Goal: Transaction & Acquisition: Download file/media

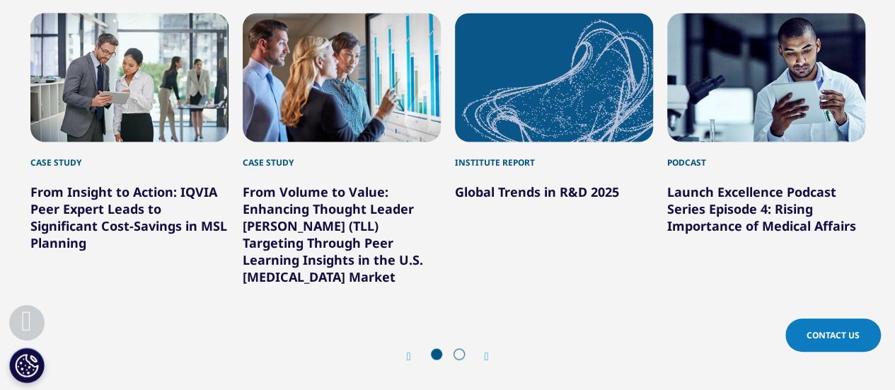
scroll to position [1268, 0]
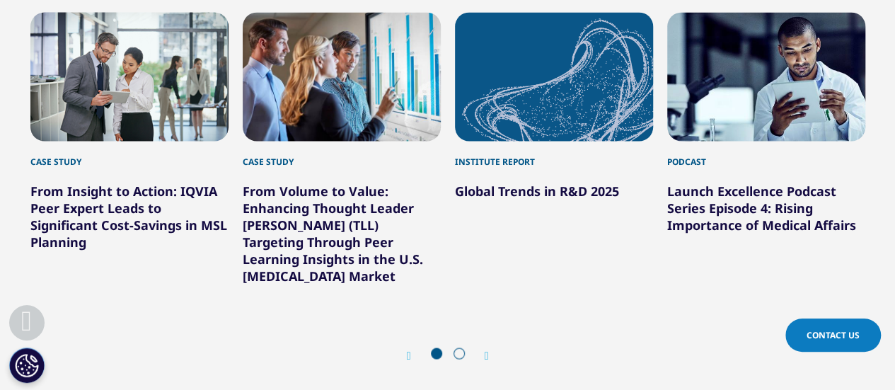
click at [125, 224] on link "From Insight to Action: IQVIA Peer Expert Leads to Significant Cost-Savings in …" at bounding box center [128, 216] width 197 height 68
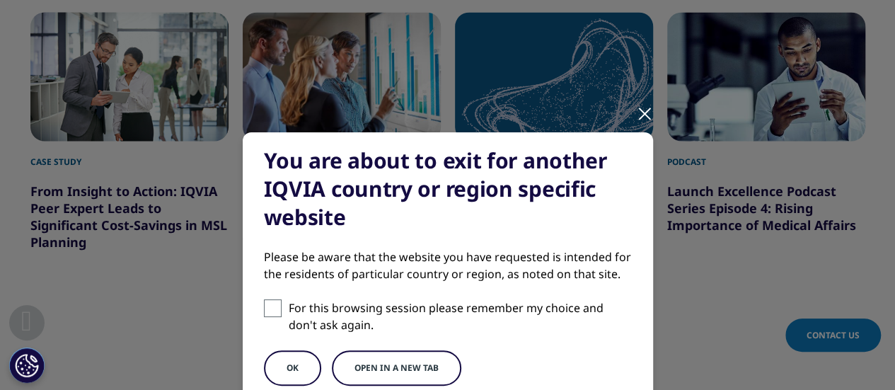
click at [266, 306] on span at bounding box center [273, 308] width 18 height 18
click at [266, 306] on input "For this browsing session please remember my choice and don't ask again." at bounding box center [273, 308] width 18 height 18
checkbox input "true"
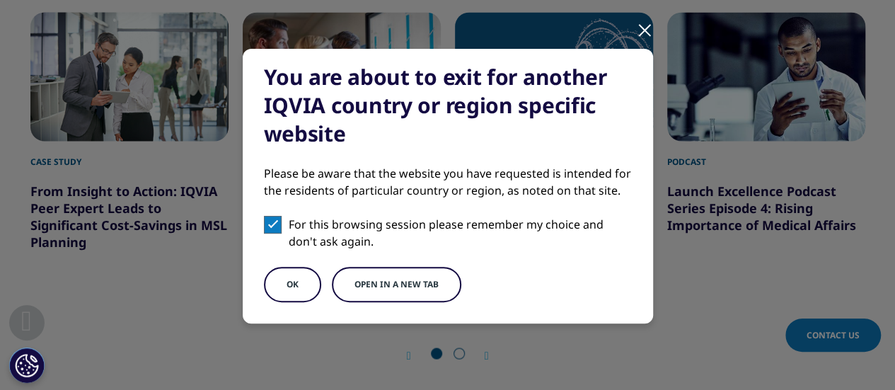
scroll to position [84, 0]
click at [282, 284] on button "OK" at bounding box center [292, 283] width 57 height 35
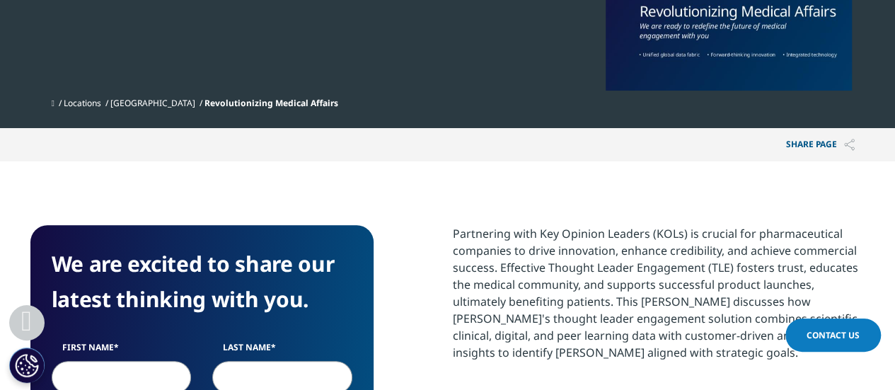
scroll to position [688, 0]
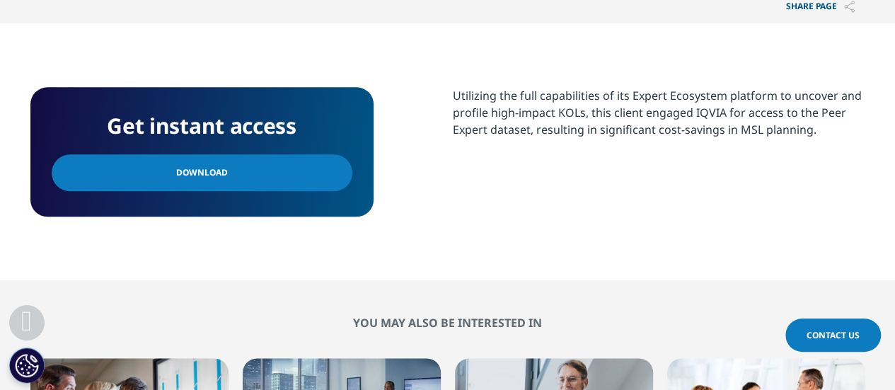
scroll to position [739, 0]
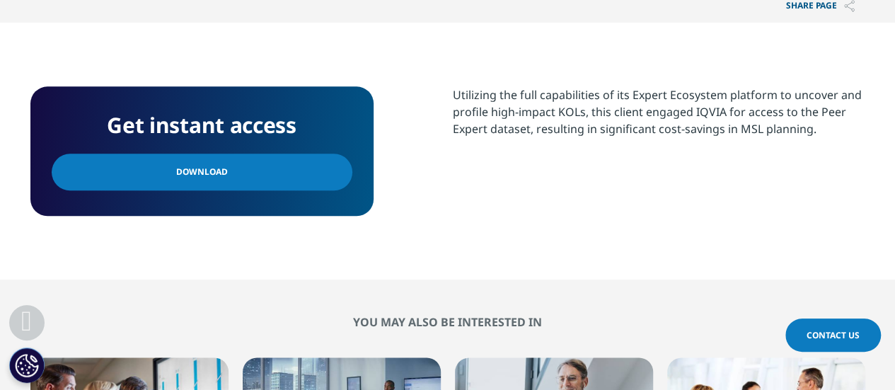
click at [245, 175] on link "Download" at bounding box center [202, 172] width 301 height 37
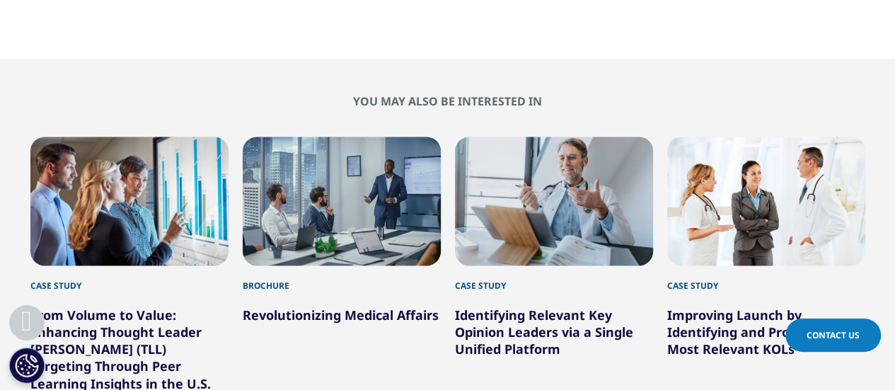
scroll to position [1020, 0]
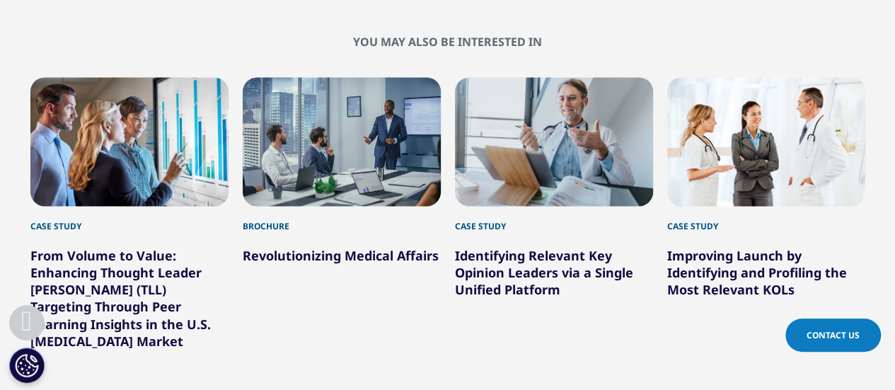
click at [555, 158] on div "3 / 6" at bounding box center [554, 141] width 198 height 129
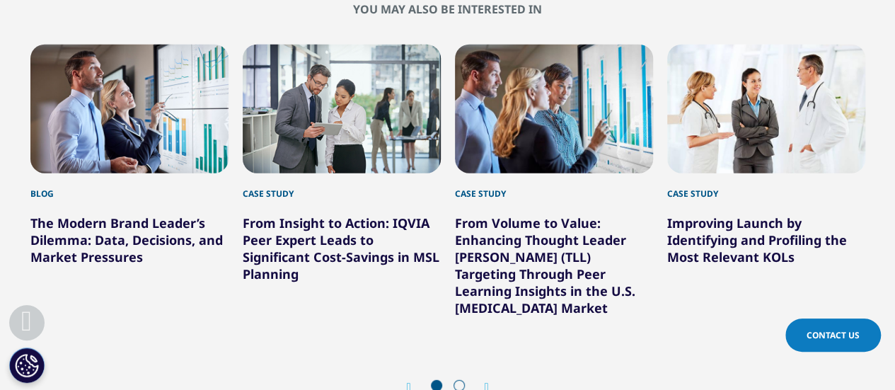
scroll to position [1768, 0]
